Goal: Transaction & Acquisition: Purchase product/service

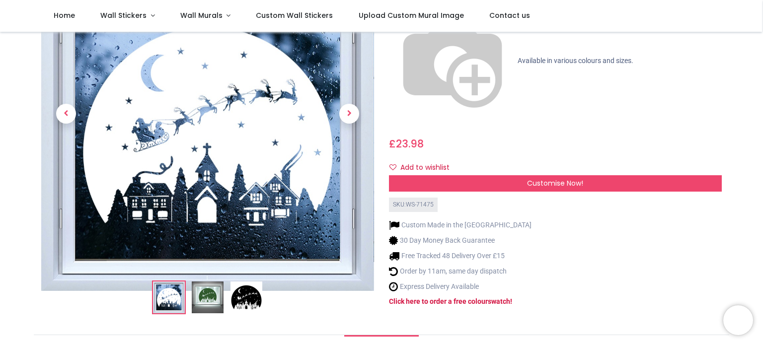
scroll to position [119, 0]
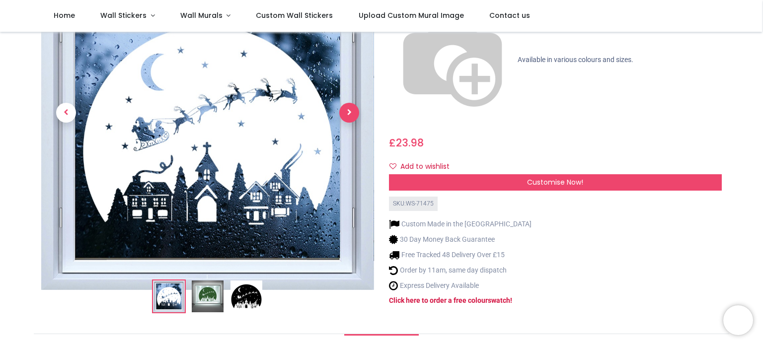
click at [348, 103] on span "Next" at bounding box center [349, 113] width 20 height 20
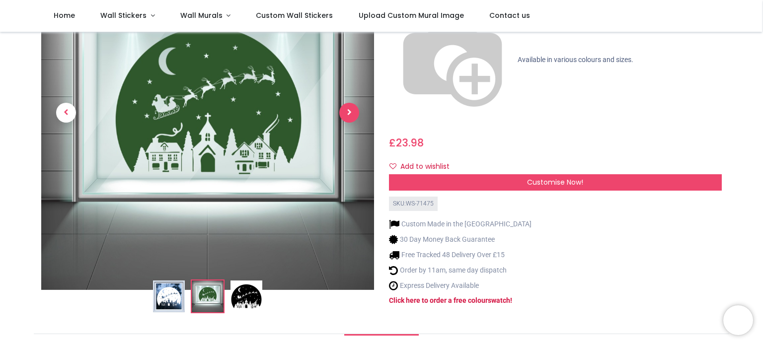
click at [348, 103] on span "Next" at bounding box center [349, 113] width 20 height 20
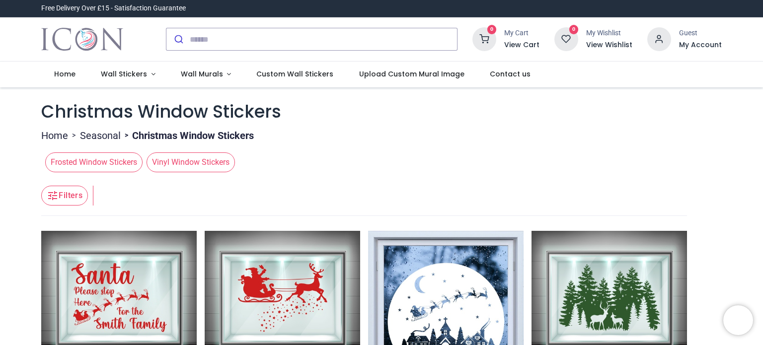
click at [663, 199] on header "Filters Filters" at bounding box center [364, 196] width 646 height 40
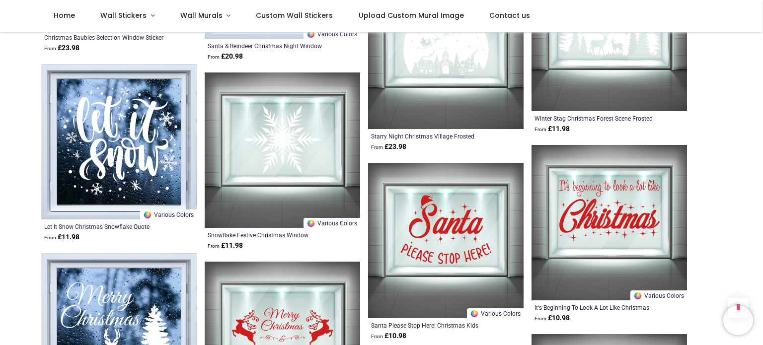
scroll to position [1133, 0]
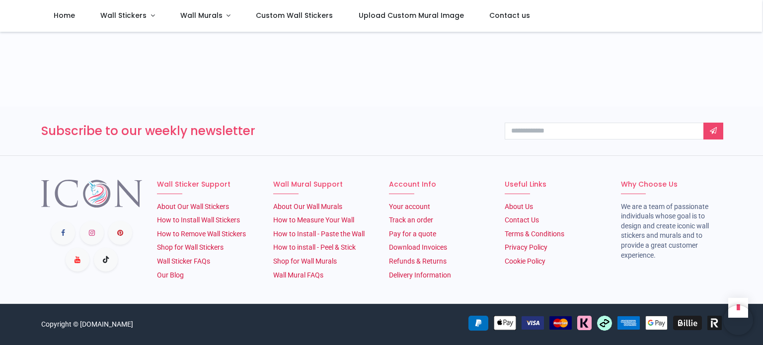
scroll to position [849, 0]
